Goal: Task Accomplishment & Management: Complete application form

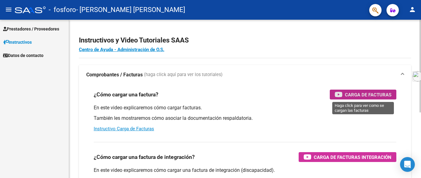
click at [344, 95] on div "Carga de Facturas" at bounding box center [362, 95] width 57 height 10
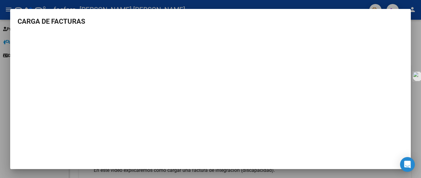
click at [420, 52] on div at bounding box center [210, 89] width 421 height 178
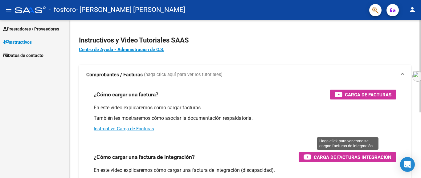
scroll to position [31, 0]
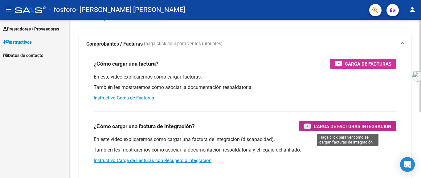
click at [318, 126] on span "Carga de Facturas Integración" at bounding box center [352, 127] width 78 height 8
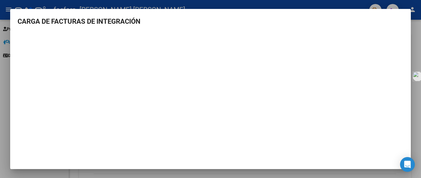
click at [33, 22] on h3 "CARGA DE FACTURAS DE INTEGRACIÓN" at bounding box center [211, 21] width 386 height 10
click at [3, 23] on div at bounding box center [210, 89] width 421 height 178
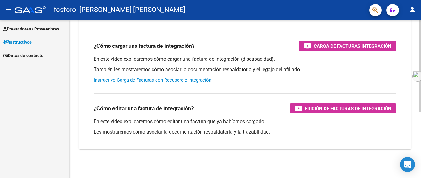
scroll to position [112, 0]
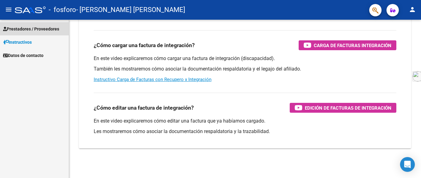
click at [34, 27] on span "Prestadores / Proveedores" at bounding box center [31, 29] width 56 height 7
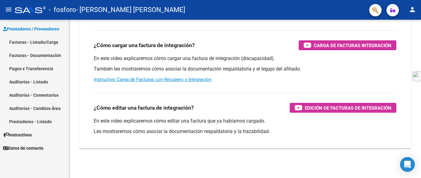
click at [40, 44] on link "Facturas - Listado/Carga" at bounding box center [34, 41] width 69 height 13
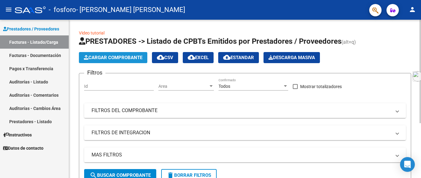
click at [118, 57] on span "Cargar Comprobante" at bounding box center [113, 58] width 59 height 6
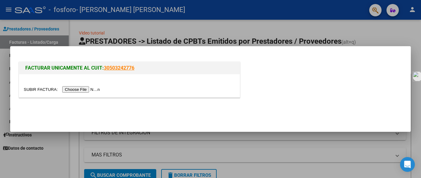
click at [95, 89] on input "file" at bounding box center [63, 89] width 78 height 6
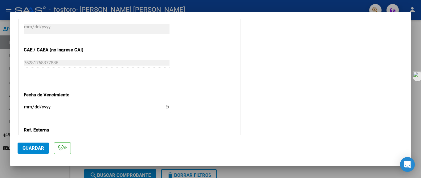
scroll to position [308, 0]
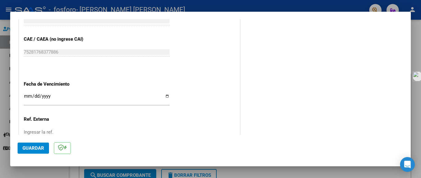
click at [137, 94] on input "Ingresar la fecha" at bounding box center [97, 99] width 146 height 10
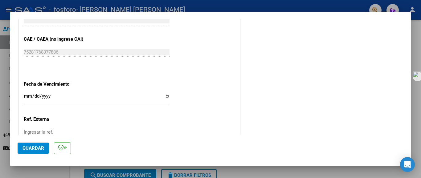
click at [35, 149] on span "Guardar" at bounding box center [33, 148] width 22 height 6
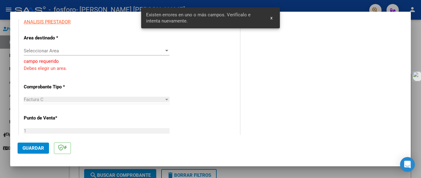
scroll to position [89, 0]
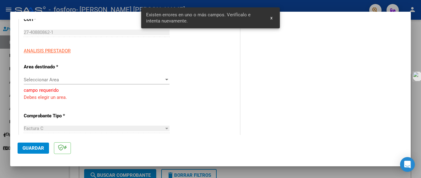
click at [163, 82] on div "Seleccionar Area" at bounding box center [97, 80] width 146 height 6
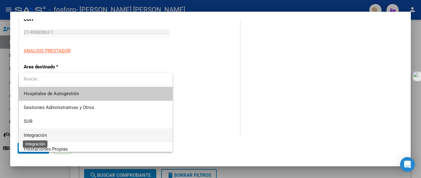
click at [42, 134] on span "Integración" at bounding box center [35, 135] width 23 height 6
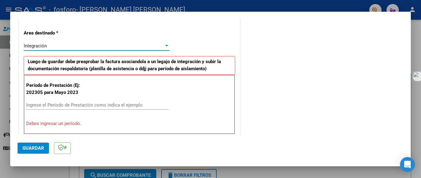
scroll to position [151, 0]
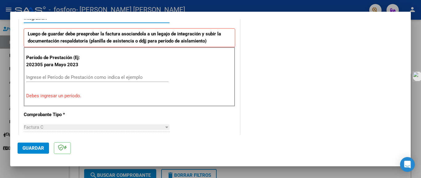
click at [64, 79] on input "Ingrese el Período de Prestación como indica el ejemplo" at bounding box center [97, 78] width 142 height 6
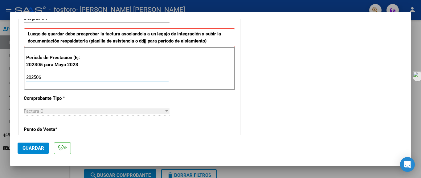
type input "202506"
click at [31, 145] on span "Guardar" at bounding box center [33, 148] width 22 height 6
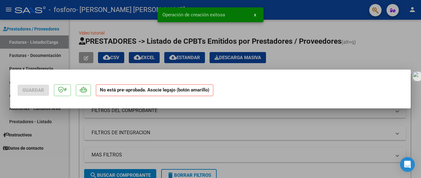
scroll to position [0, 0]
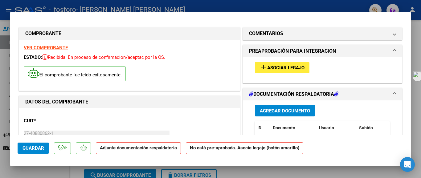
click at [270, 66] on span "Asociar Legajo" at bounding box center [285, 68] width 37 height 6
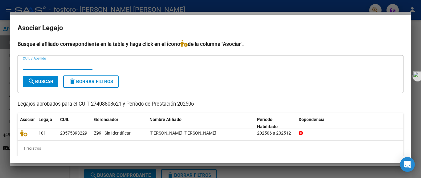
click at [33, 67] on input "CUIL / Apellido" at bounding box center [58, 65] width 70 height 6
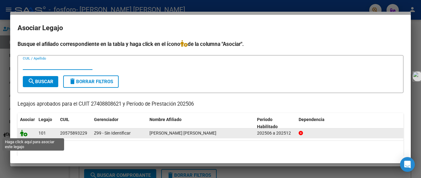
click at [22, 134] on icon at bounding box center [23, 133] width 7 height 7
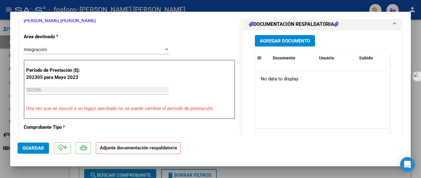
scroll to position [123, 0]
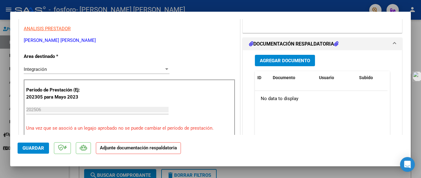
click at [268, 63] on span "Agregar Documento" at bounding box center [285, 61] width 50 height 6
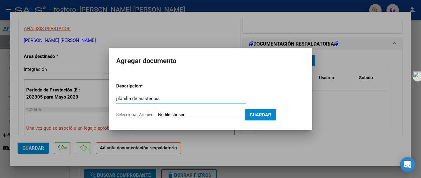
type input "planilla de asistencia"
click at [179, 116] on input "Seleccionar Archivo" at bounding box center [199, 115] width 82 height 6
type input "C:\fakepath\[PERSON_NAME].pdf"
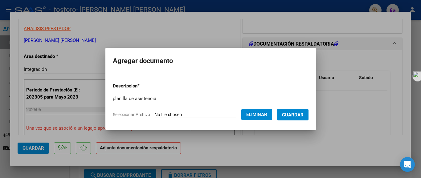
click at [298, 115] on span "Guardar" at bounding box center [293, 115] width 22 height 6
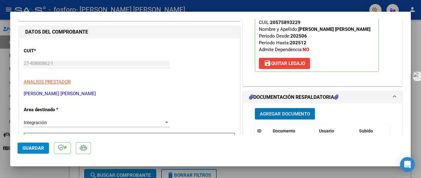
scroll to position [0, 0]
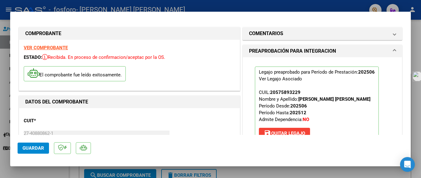
click at [35, 149] on span "Guardar" at bounding box center [33, 148] width 22 height 6
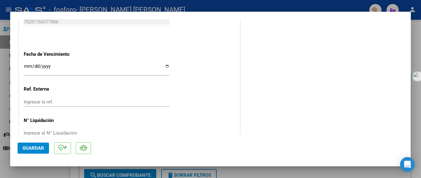
scroll to position [428, 0]
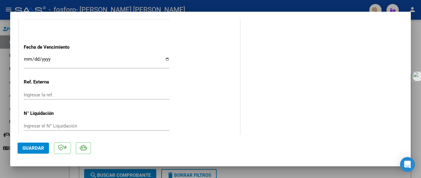
click at [26, 146] on span "Guardar" at bounding box center [33, 148] width 22 height 6
click at [207, 7] on div at bounding box center [210, 89] width 421 height 178
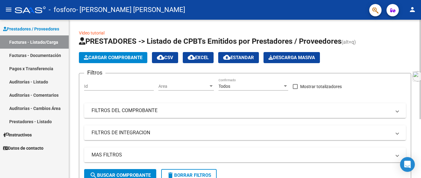
click at [108, 56] on span "Cargar Comprobante" at bounding box center [113, 58] width 59 height 6
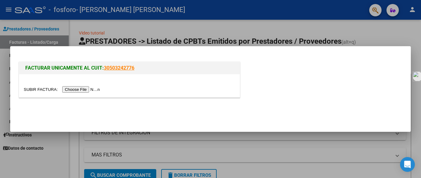
click at [102, 90] on input "file" at bounding box center [63, 89] width 78 height 6
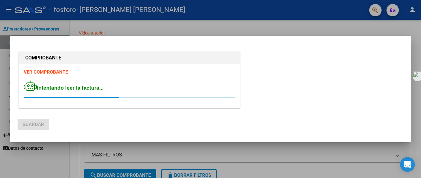
click at [55, 75] on div at bounding box center [129, 75] width 211 height 0
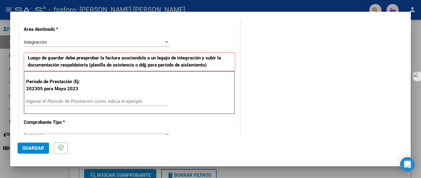
scroll to position [154, 0]
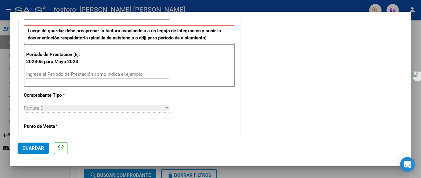
click at [62, 75] on input "Ingrese el Período de Prestación como indica el ejemplo" at bounding box center [97, 74] width 142 height 6
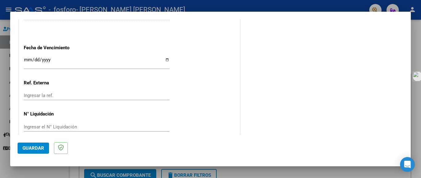
scroll to position [407, 0]
type input "202507"
click at [35, 147] on span "Guardar" at bounding box center [33, 148] width 22 height 6
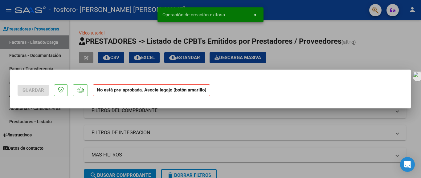
scroll to position [0, 0]
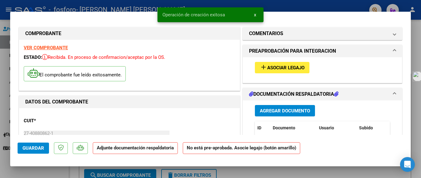
click at [284, 66] on span "Asociar Legajo" at bounding box center [285, 68] width 37 height 6
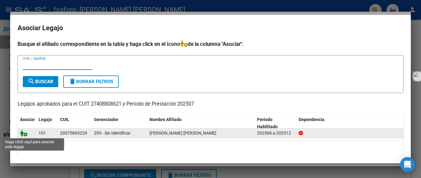
click at [23, 133] on icon at bounding box center [23, 133] width 7 height 7
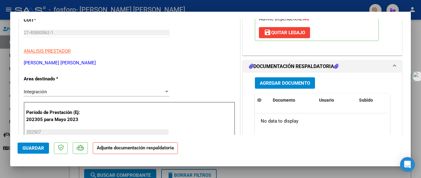
scroll to position [123, 0]
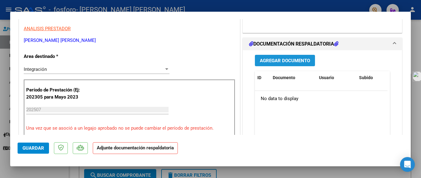
click at [277, 62] on span "Agregar Documento" at bounding box center [285, 61] width 50 height 6
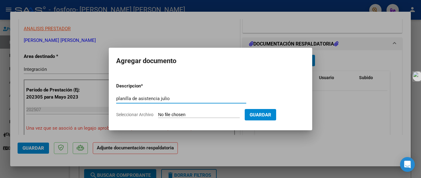
type input "planilla de asistencia julio"
click at [170, 115] on input "Seleccionar Archivo" at bounding box center [199, 115] width 82 height 6
type input "C:\fakepath\[PERSON_NAME].pdf"
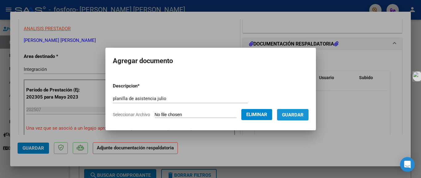
click at [303, 113] on span "Guardar" at bounding box center [293, 115] width 22 height 6
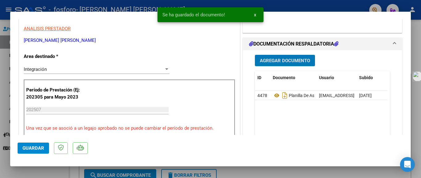
click at [30, 147] on span "Guardar" at bounding box center [33, 148] width 22 height 6
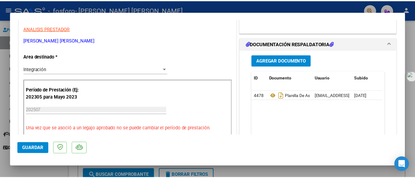
scroll to position [0, 0]
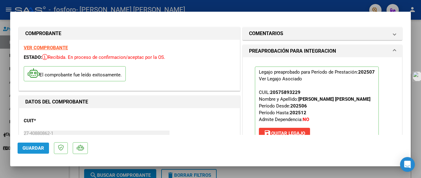
click at [38, 151] on span "Guardar" at bounding box center [33, 148] width 22 height 6
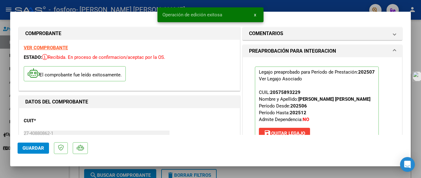
click at [49, 173] on div at bounding box center [210, 89] width 421 height 178
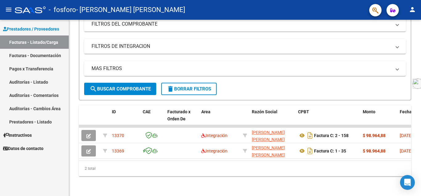
scroll to position [92, 0]
